Goal: Task Accomplishment & Management: Use online tool/utility

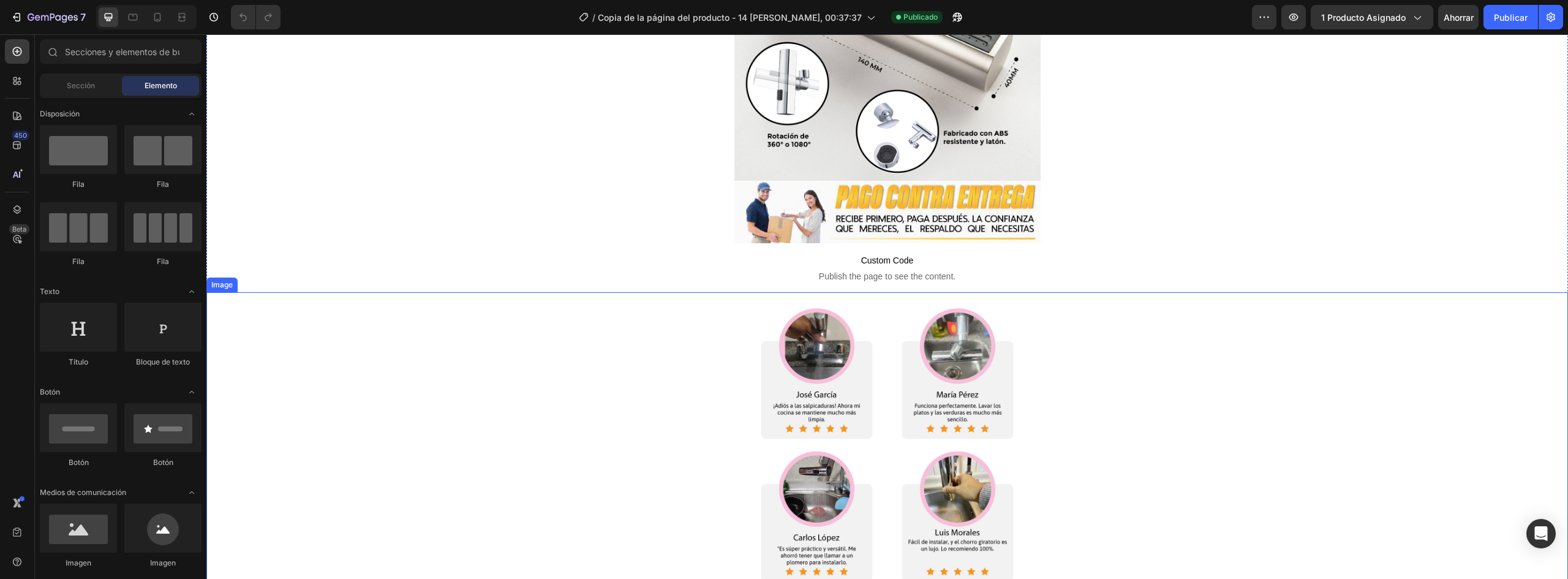
scroll to position [1776, 0]
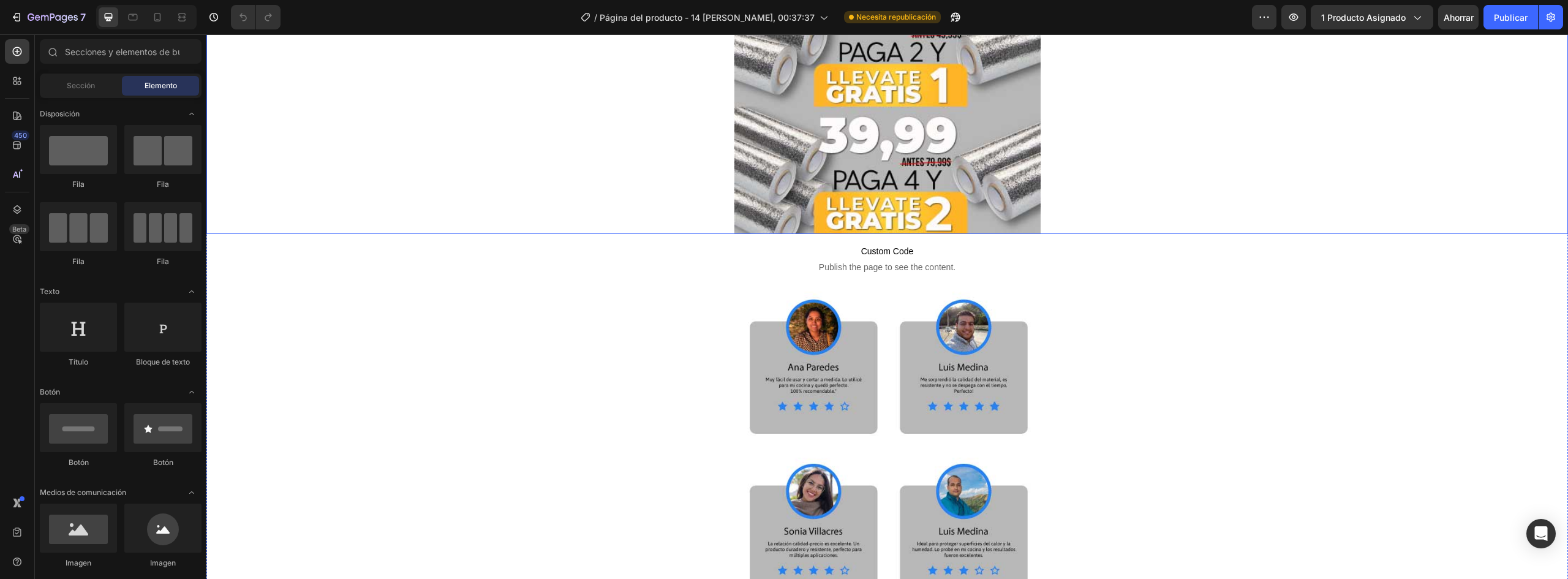
scroll to position [2451, 0]
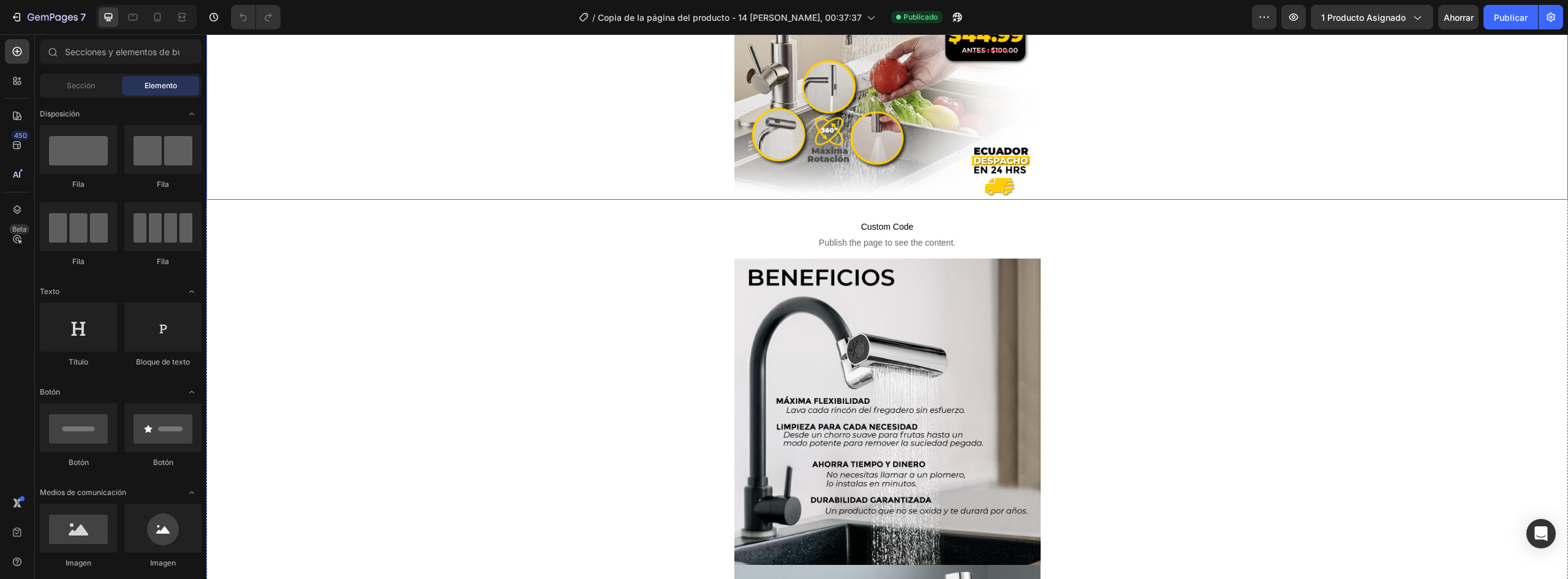
scroll to position [429, 0]
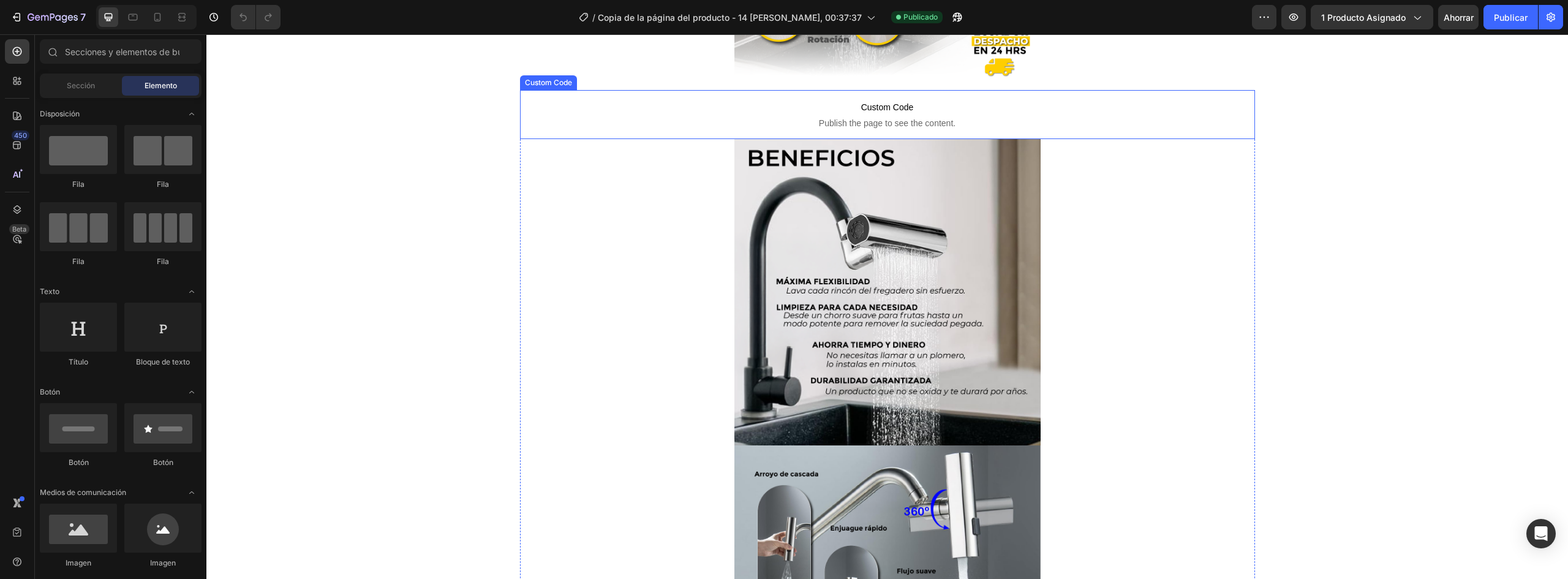
click at [877, 116] on p "Custom Code Publish the page to see the content." at bounding box center [887, 115] width 735 height 49
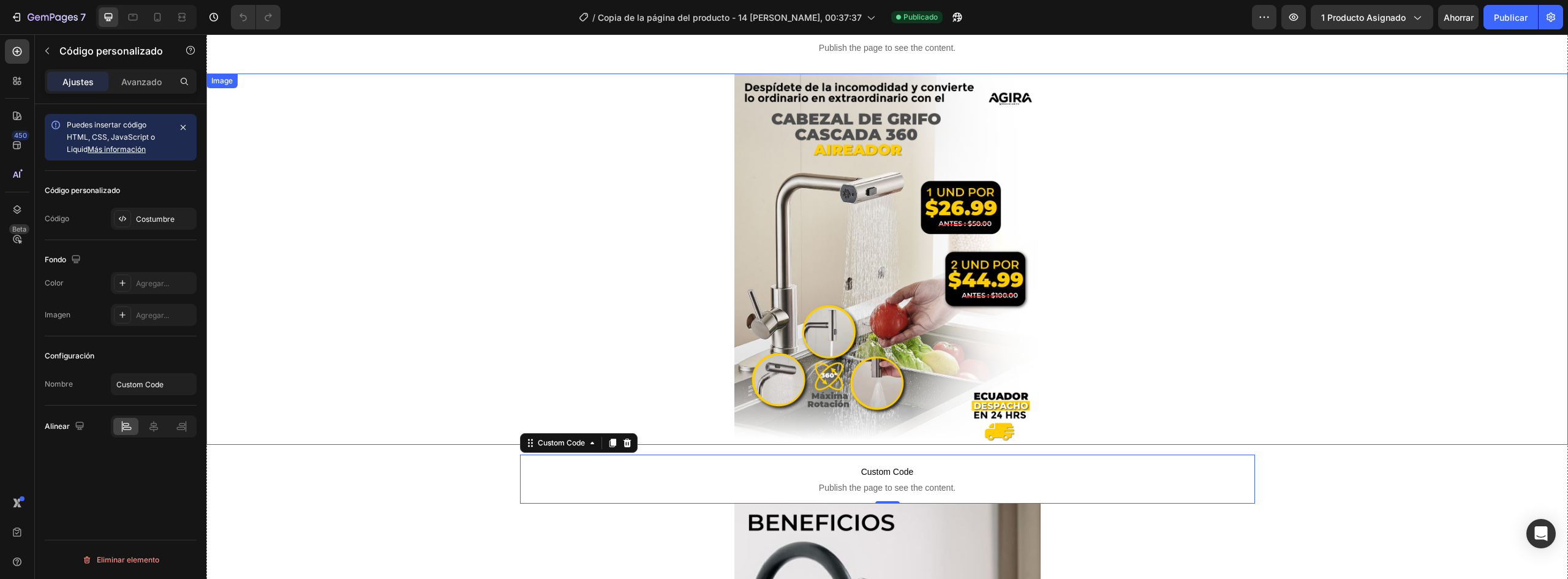
scroll to position [0, 0]
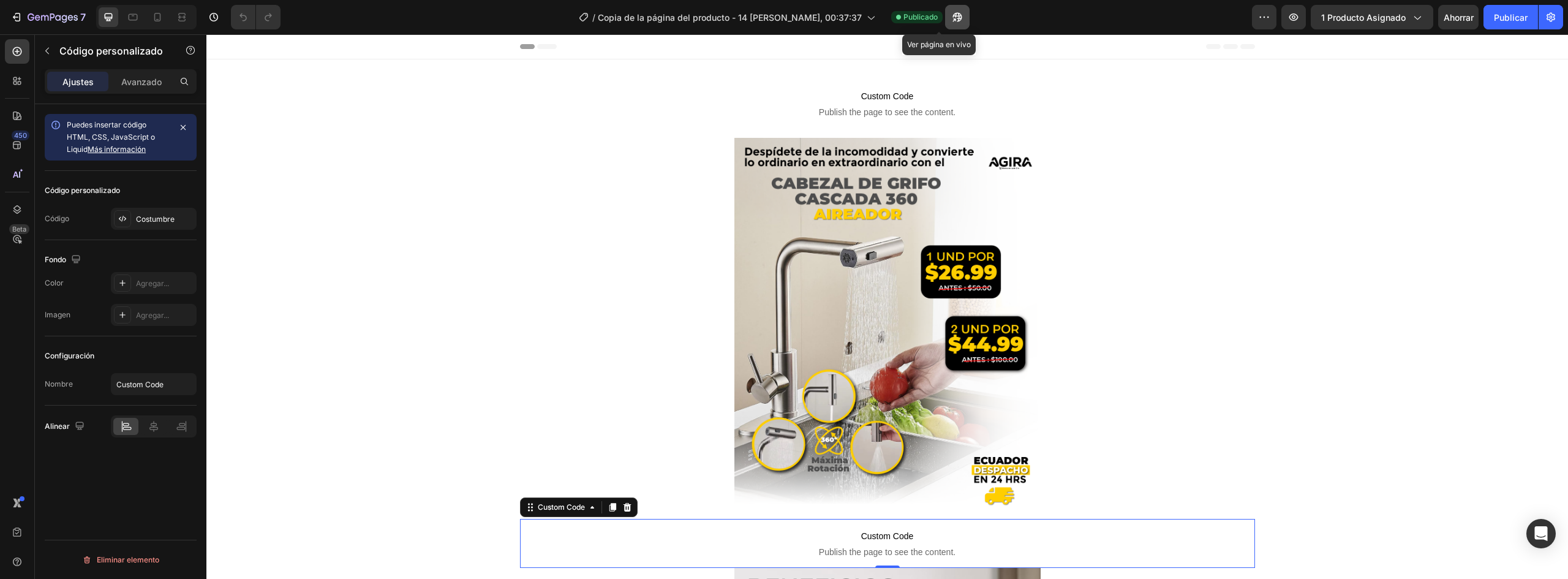
click at [953, 20] on icon "button" at bounding box center [955, 20] width 3 height 3
click at [157, 17] on icon at bounding box center [157, 17] width 12 height 12
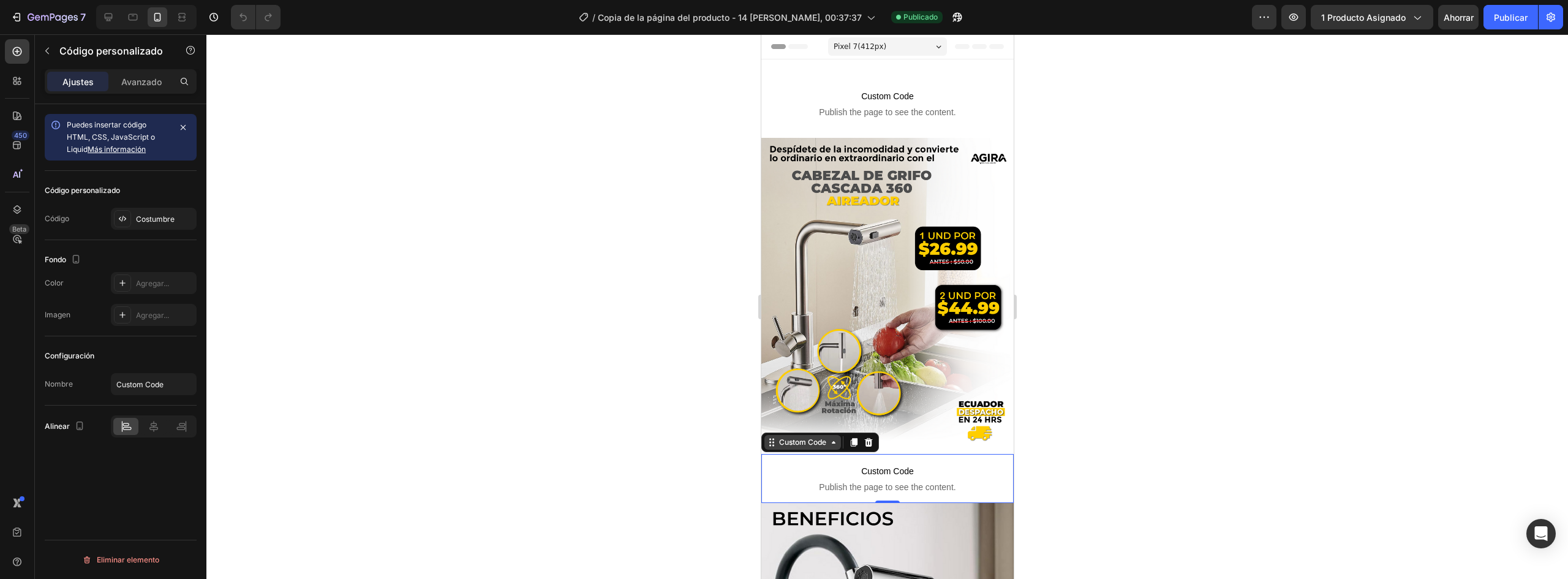
click at [831, 438] on div "Custom Code" at bounding box center [802, 442] width 77 height 14
click at [817, 111] on span "Publish the page to see the content." at bounding box center [887, 112] width 252 height 12
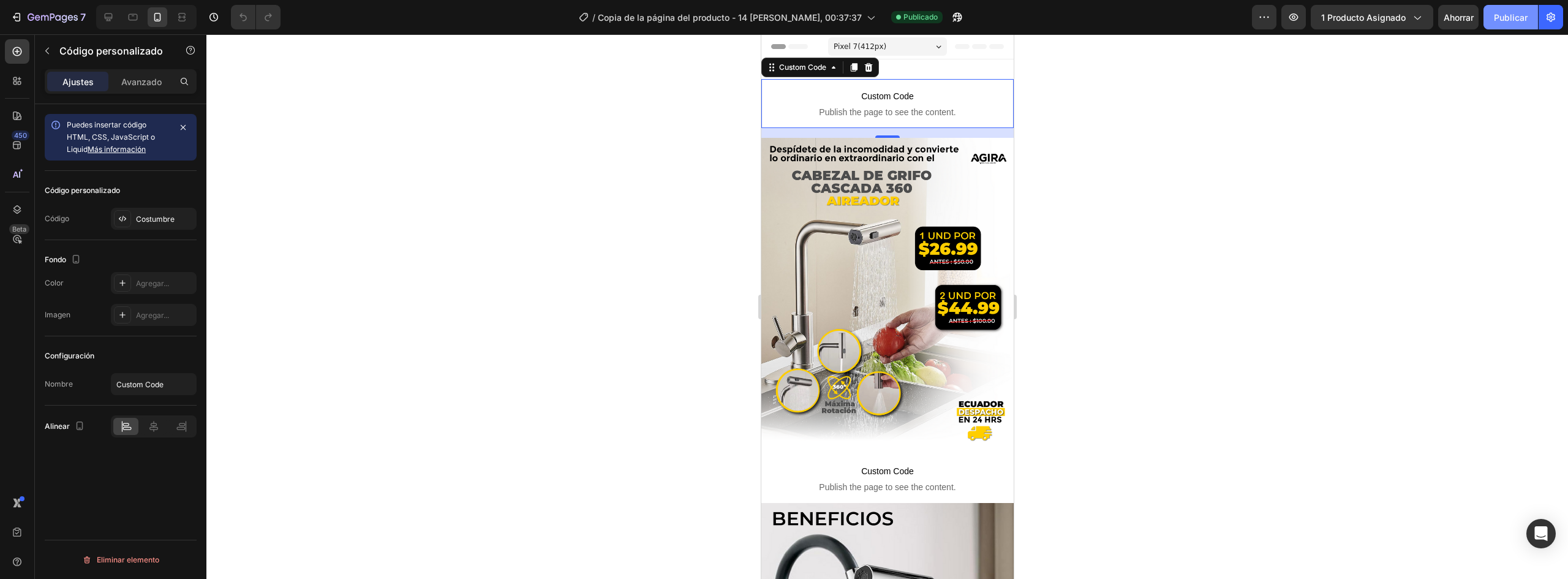
click at [1502, 20] on font "Publicar" at bounding box center [1510, 17] width 34 height 10
click at [953, 20] on icon "button" at bounding box center [957, 17] width 9 height 9
